Goal: Information Seeking & Learning: Find specific fact

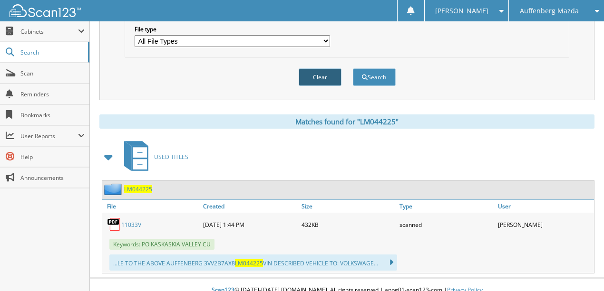
click at [324, 68] on button "Clear" at bounding box center [319, 77] width 43 height 18
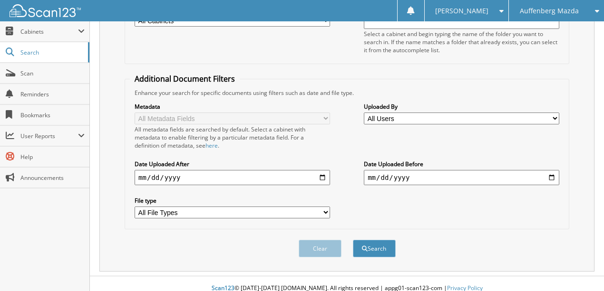
click at [542, 14] on span "Auffenberg Mazda" at bounding box center [548, 11] width 59 height 6
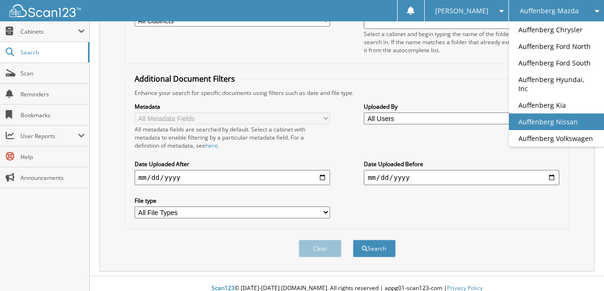
click at [535, 114] on link "Auffenberg Nissan" at bounding box center [556, 122] width 95 height 17
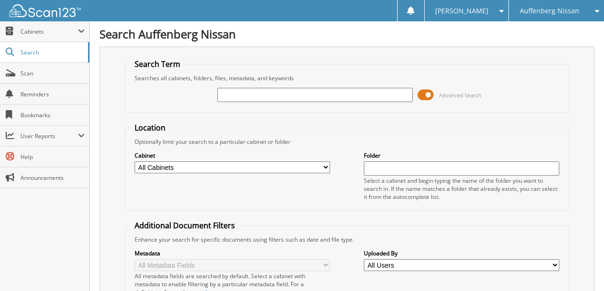
click at [272, 97] on input "text" at bounding box center [314, 95] width 195 height 14
type input "724772"
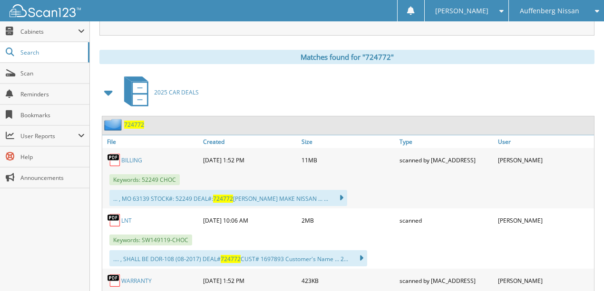
scroll to position [380, 0]
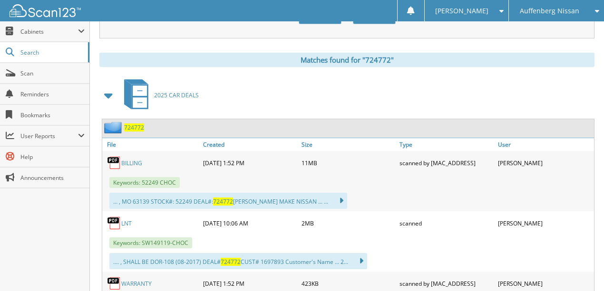
click at [134, 159] on link "BILLING" at bounding box center [131, 163] width 21 height 8
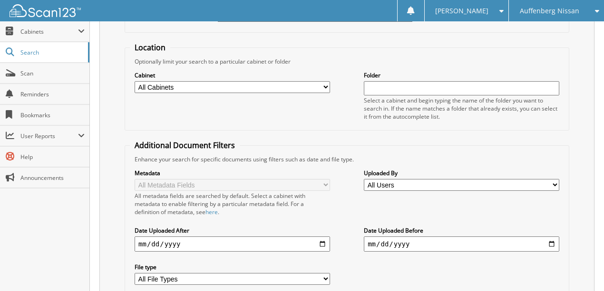
scroll to position [63, 0]
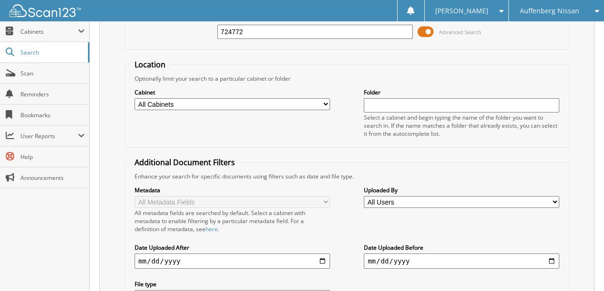
click at [540, 12] on span "Auffenberg Nissan" at bounding box center [548, 11] width 59 height 6
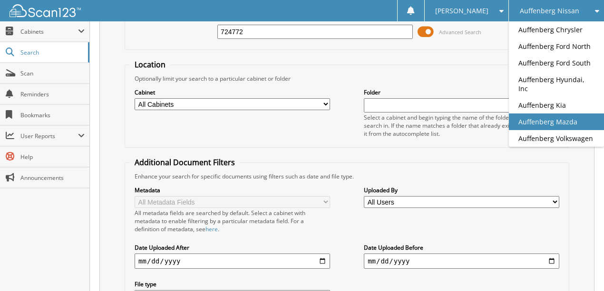
click at [551, 114] on link "Auffenberg Mazda" at bounding box center [556, 122] width 95 height 17
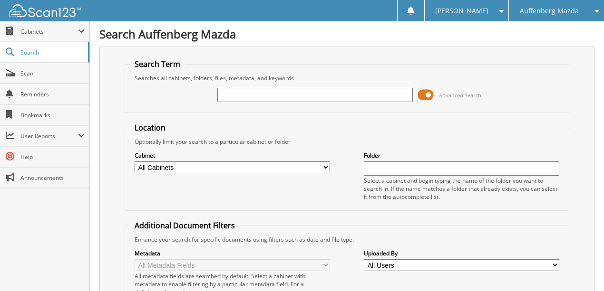
click at [277, 97] on input "text" at bounding box center [314, 95] width 195 height 14
type input "EL165556"
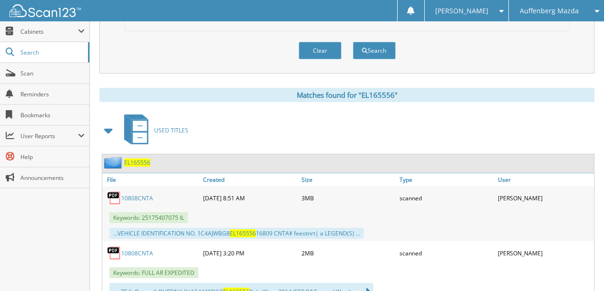
scroll to position [373, 0]
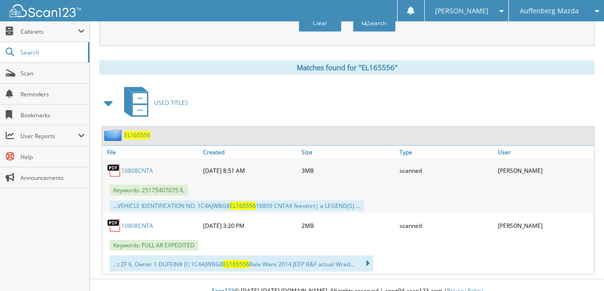
click at [141, 167] on link "10808CNTA" at bounding box center [137, 171] width 32 height 8
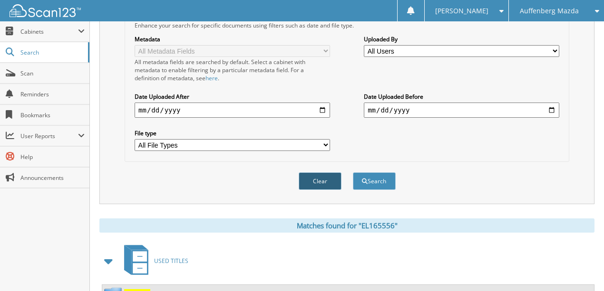
click at [313, 173] on button "Clear" at bounding box center [319, 182] width 43 height 18
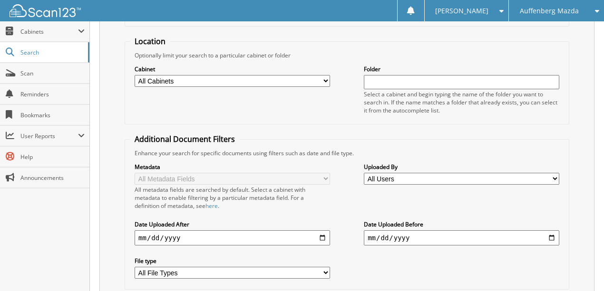
scroll to position [0, 0]
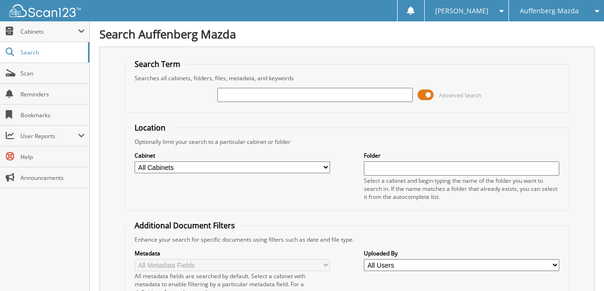
click at [251, 97] on input "text" at bounding box center [314, 95] width 195 height 14
click at [248, 94] on input "text" at bounding box center [314, 95] width 195 height 14
type input "M8226323"
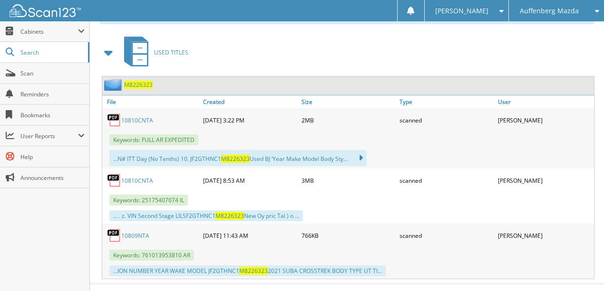
scroll to position [427, 0]
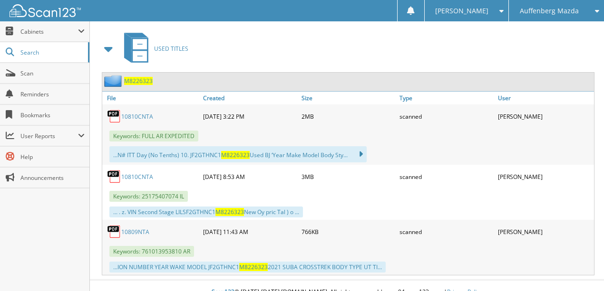
click at [135, 173] on link "10810CNTA" at bounding box center [137, 177] width 32 height 8
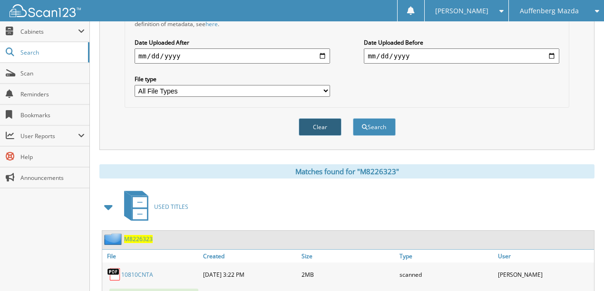
click at [315, 118] on button "Clear" at bounding box center [319, 127] width 43 height 18
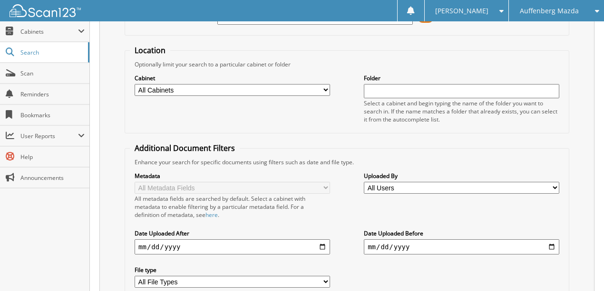
scroll to position [0, 0]
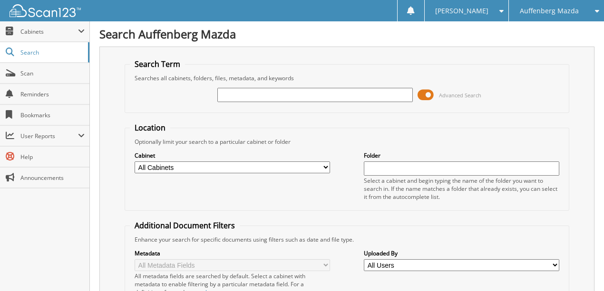
click at [242, 97] on input "text" at bounding box center [314, 95] width 195 height 14
type input "L6212031"
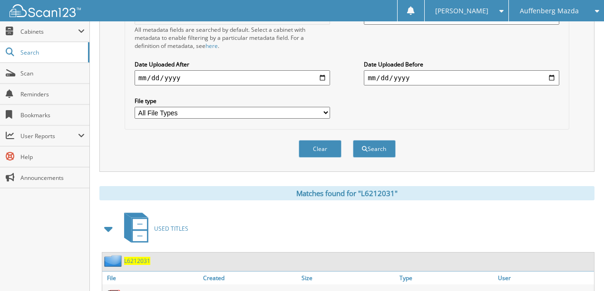
scroll to position [318, 0]
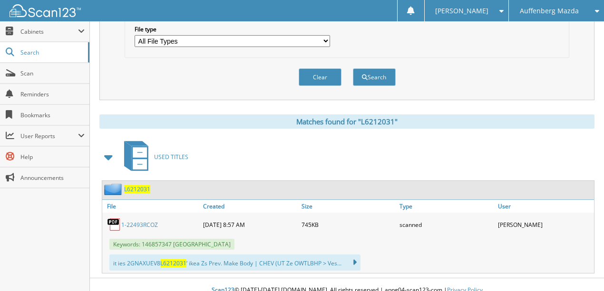
click at [134, 221] on link "1-22493RCOZ" at bounding box center [139, 225] width 37 height 8
click at [315, 71] on button "Clear" at bounding box center [319, 77] width 43 height 18
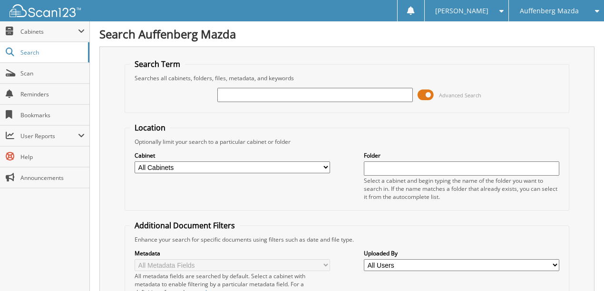
click at [250, 96] on input "text" at bounding box center [314, 95] width 195 height 14
type input "75016378"
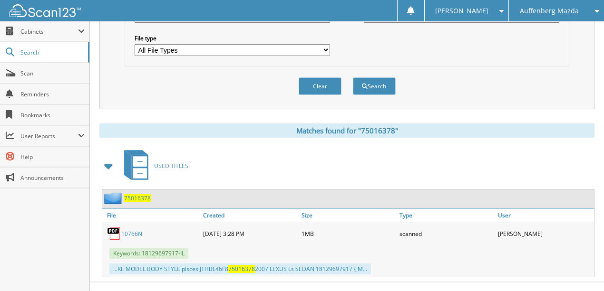
scroll to position [313, 0]
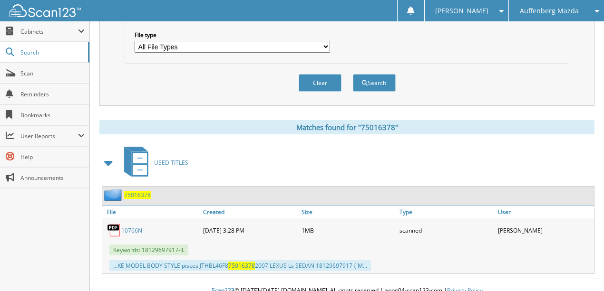
click at [137, 227] on link "10766N" at bounding box center [131, 231] width 21 height 8
click at [319, 76] on button "Clear" at bounding box center [319, 83] width 43 height 18
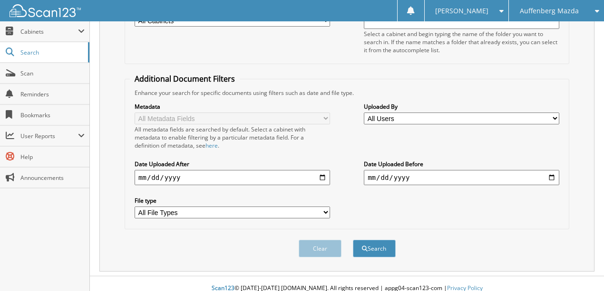
scroll to position [0, 0]
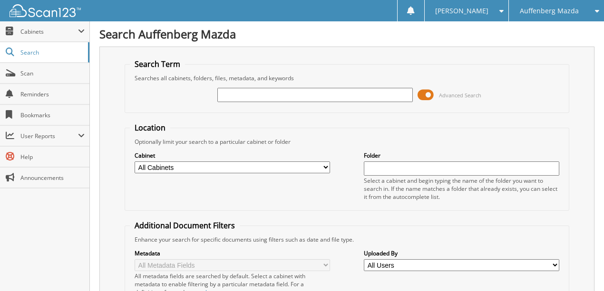
click at [236, 95] on input "text" at bounding box center [314, 95] width 195 height 14
type input "RD024256"
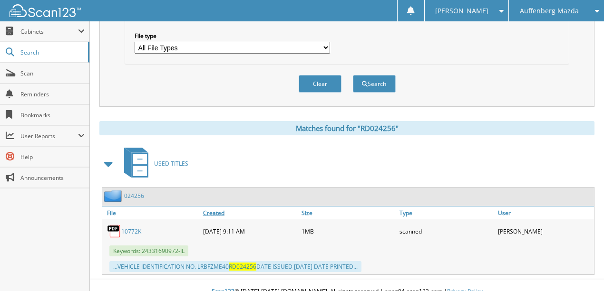
scroll to position [313, 0]
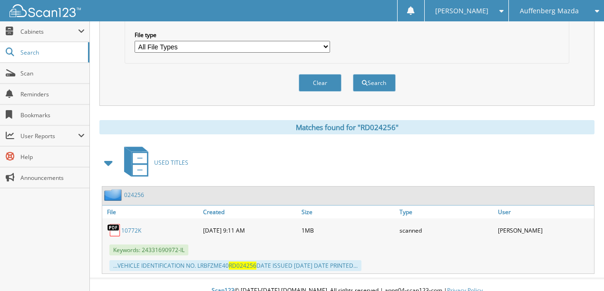
click at [133, 227] on link "10772K" at bounding box center [131, 231] width 20 height 8
click at [323, 77] on button "Clear" at bounding box center [319, 83] width 43 height 18
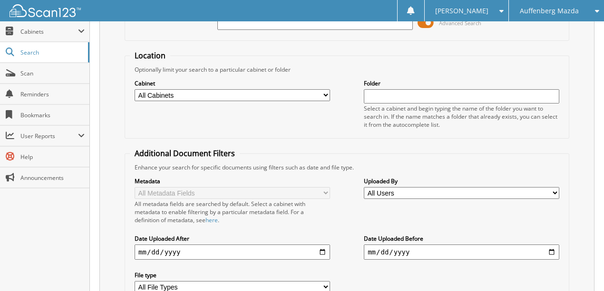
scroll to position [0, 0]
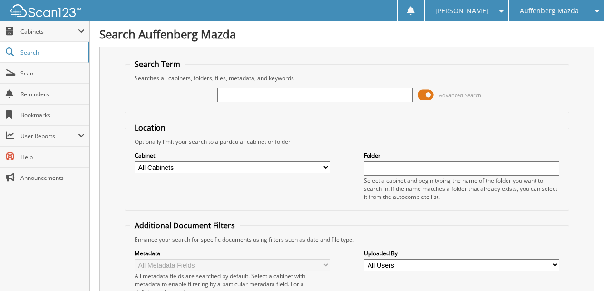
click at [247, 96] on input "text" at bounding box center [314, 95] width 195 height 14
type input "10672M"
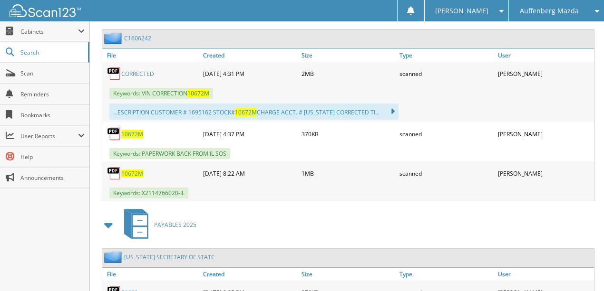
scroll to position [633, 0]
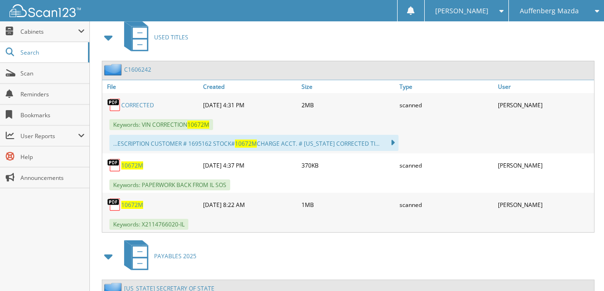
click at [133, 162] on span "10672M" at bounding box center [132, 166] width 22 height 8
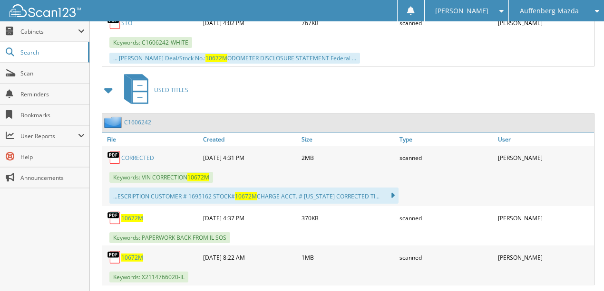
scroll to position [570, 0]
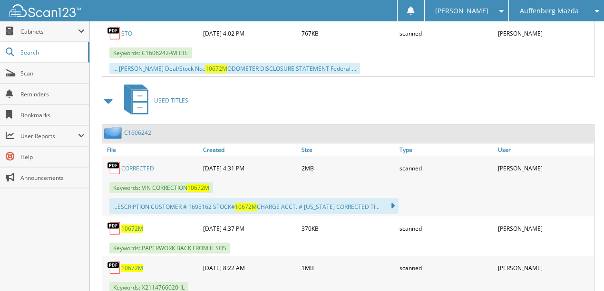
click at [134, 164] on link "CORRECTED" at bounding box center [137, 168] width 33 height 8
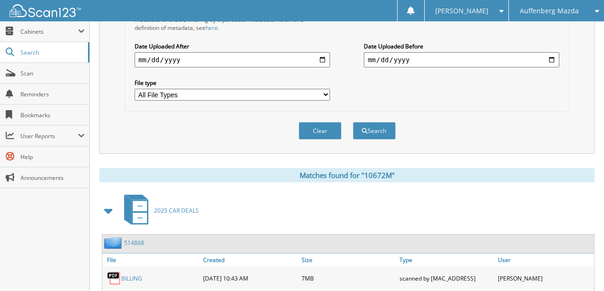
scroll to position [126, 0]
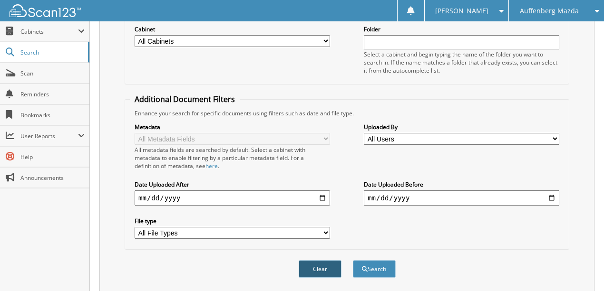
click at [320, 260] on button "Clear" at bounding box center [319, 269] width 43 height 18
click at [36, 75] on span "Scan" at bounding box center [52, 73] width 64 height 8
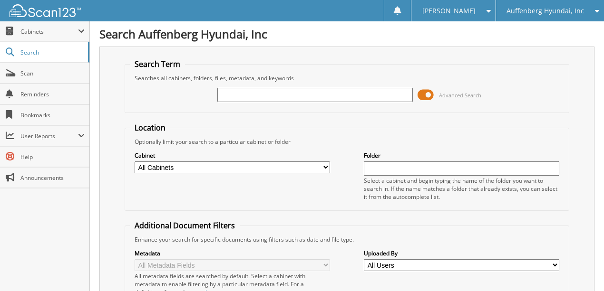
click at [253, 93] on input "text" at bounding box center [314, 95] width 195 height 14
type input "KL157282"
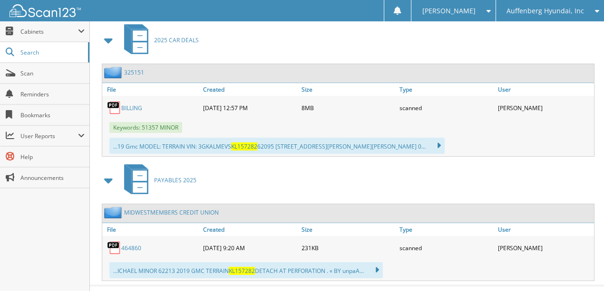
scroll to position [442, 0]
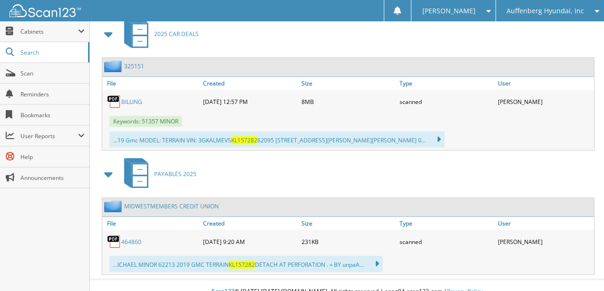
click at [129, 238] on link "464860" at bounding box center [131, 242] width 20 height 8
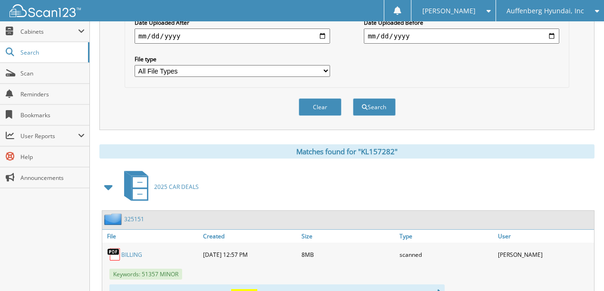
scroll to position [156, 0]
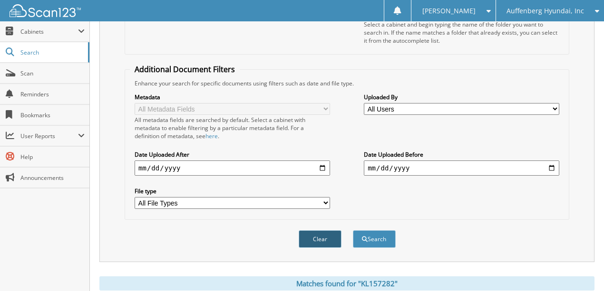
click at [314, 230] on button "Clear" at bounding box center [319, 239] width 43 height 18
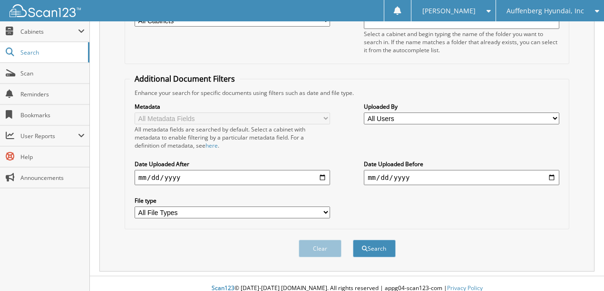
click at [534, 9] on span "Auffenberg Hyundai, Inc" at bounding box center [544, 11] width 77 height 6
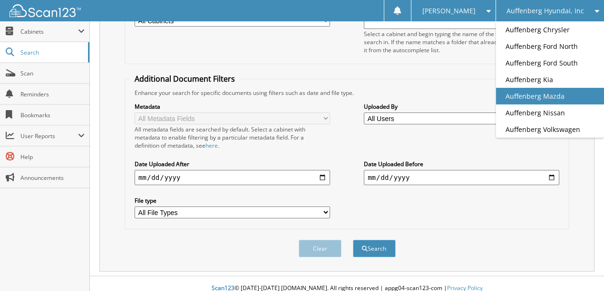
click at [528, 97] on link "Auffenberg Mazda" at bounding box center [550, 96] width 108 height 17
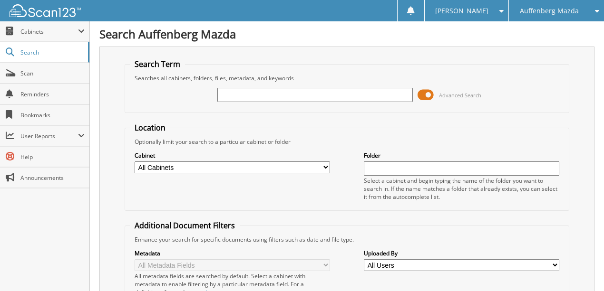
click at [234, 96] on input "text" at bounding box center [314, 95] width 195 height 14
type input "10594NTA"
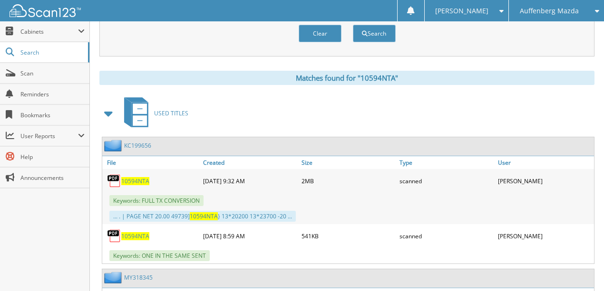
scroll to position [380, 0]
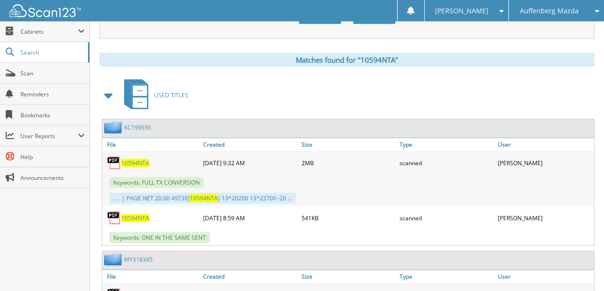
click at [130, 214] on span "10594NTA" at bounding box center [135, 218] width 28 height 8
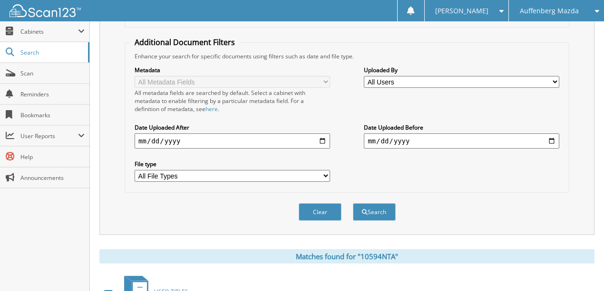
scroll to position [158, 0]
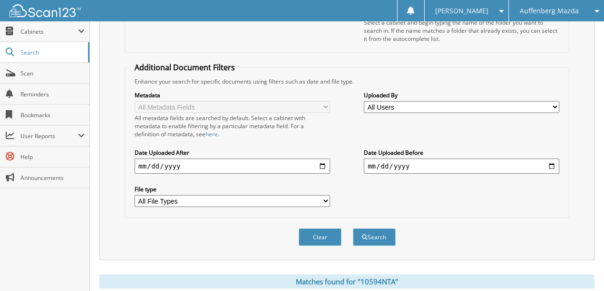
drag, startPoint x: 319, startPoint y: 228, endPoint x: 317, endPoint y: 221, distance: 7.4
click at [318, 229] on button "Clear" at bounding box center [319, 238] width 43 height 18
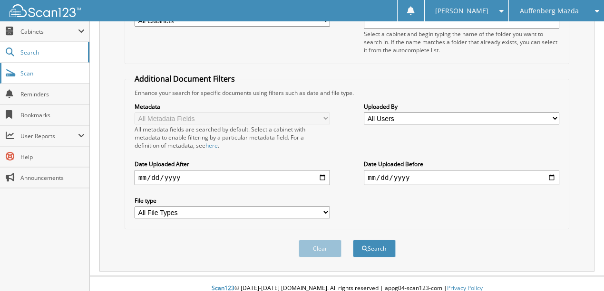
click at [42, 76] on span "Scan" at bounding box center [52, 73] width 64 height 8
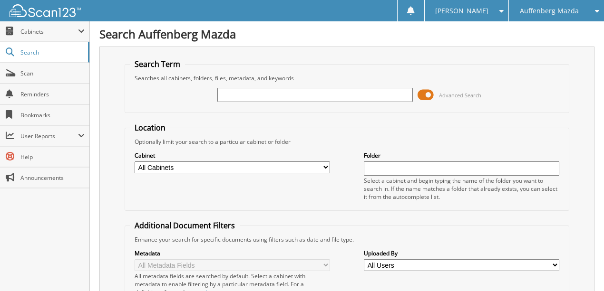
click at [239, 97] on input "text" at bounding box center [314, 95] width 195 height 14
type input "jr282368"
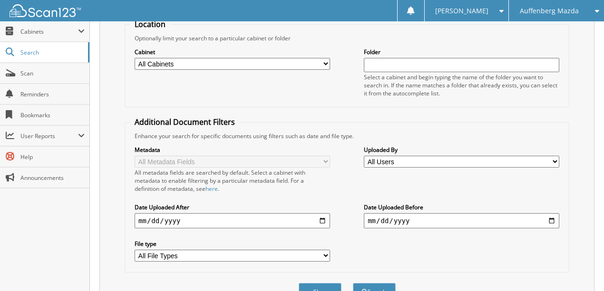
scroll to position [181, 0]
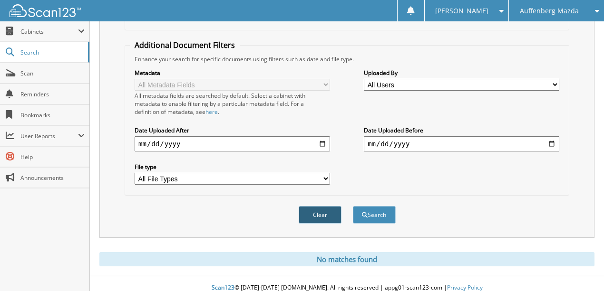
click at [320, 210] on button "Clear" at bounding box center [319, 215] width 43 height 18
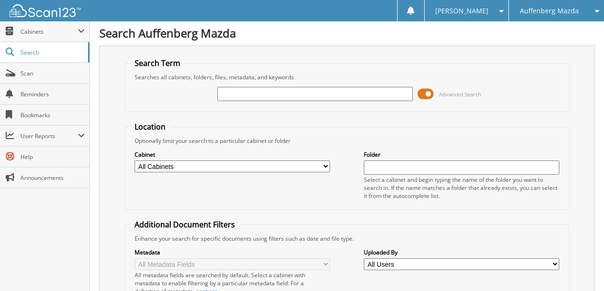
scroll to position [0, 0]
click at [245, 99] on input "text" at bounding box center [314, 95] width 195 height 14
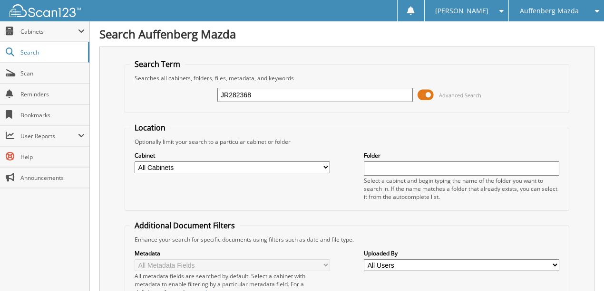
type input "JR282368"
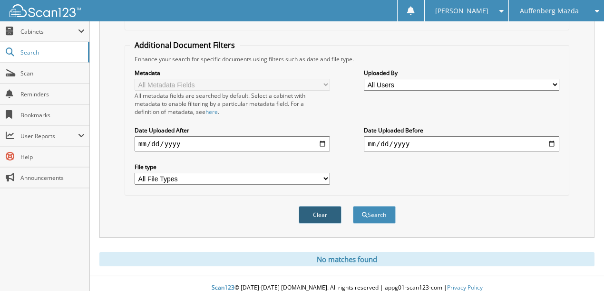
click at [315, 207] on button "Clear" at bounding box center [319, 215] width 43 height 18
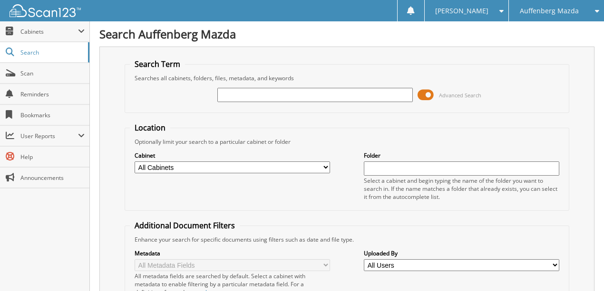
click at [529, 10] on span "Auffenberg Mazda" at bounding box center [548, 11] width 59 height 6
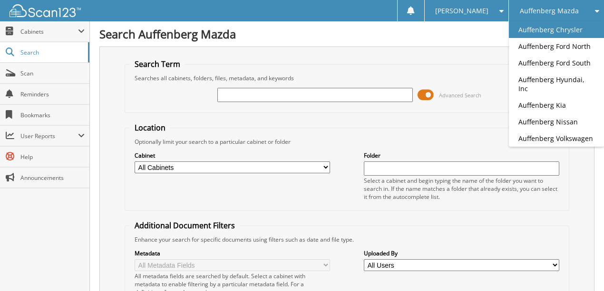
click at [543, 29] on link "Auffenberg Chrysler" at bounding box center [556, 29] width 95 height 17
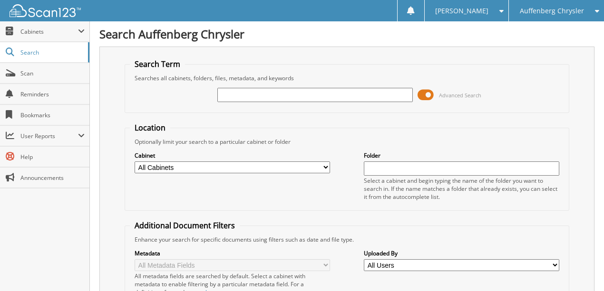
click at [250, 97] on input "text" at bounding box center [314, 95] width 195 height 14
type input "MH587747"
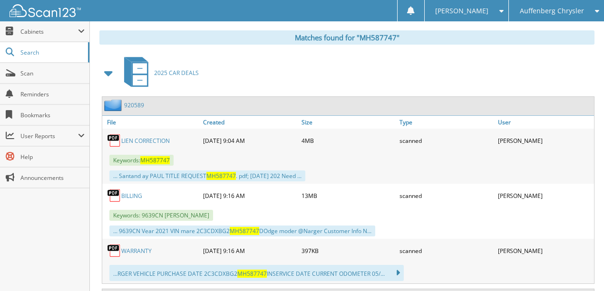
scroll to position [412, 0]
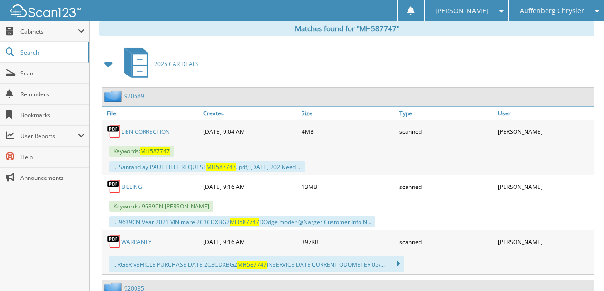
click at [135, 128] on link "LIEN CORRECTION" at bounding box center [145, 132] width 48 height 8
